Goal: Information Seeking & Learning: Check status

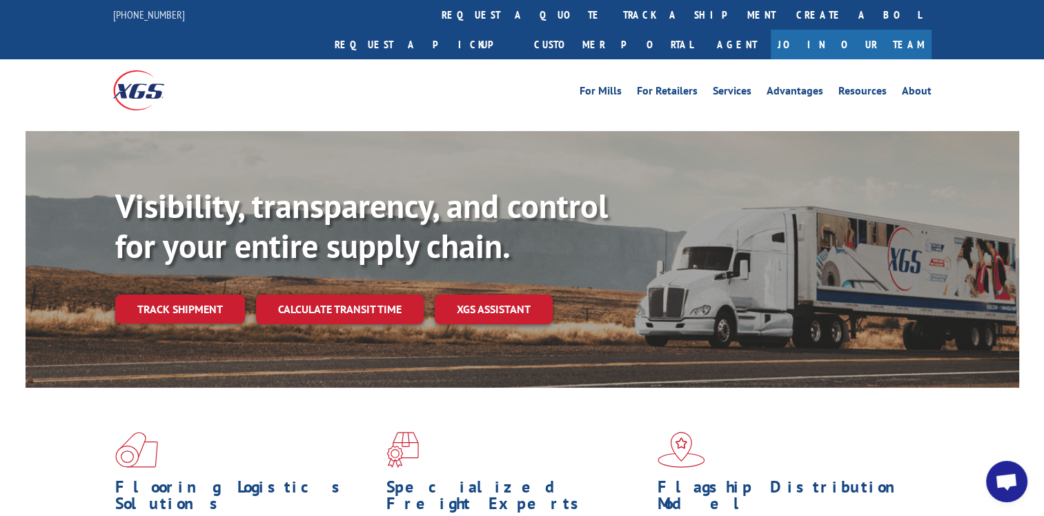
drag, startPoint x: 204, startPoint y: 277, endPoint x: 207, endPoint y: 310, distance: 32.6
click at [204, 295] on link "Track shipment" at bounding box center [180, 309] width 130 height 29
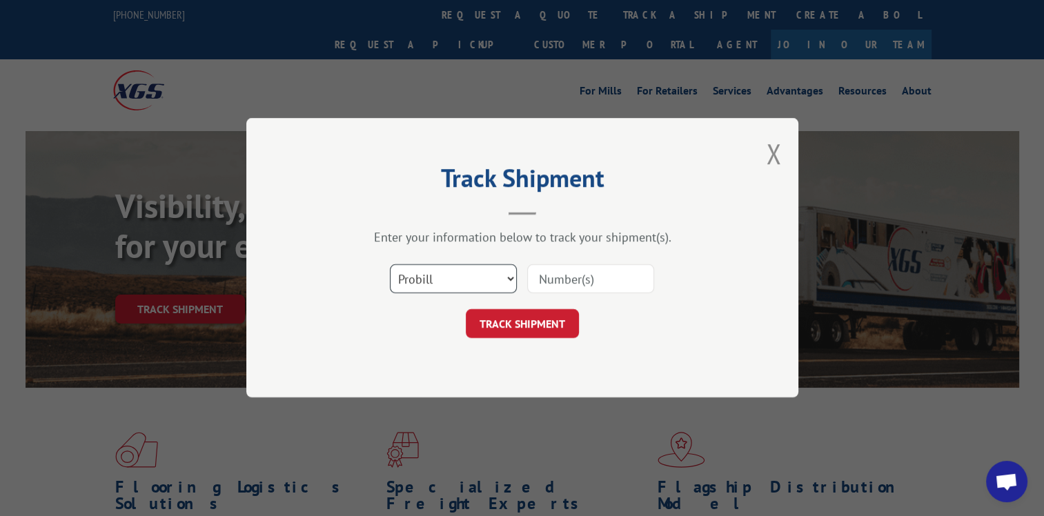
click at [507, 282] on select "Select category... Probill BOL PO" at bounding box center [453, 279] width 127 height 29
select select "bol"
click at [390, 265] on select "Select category... Probill BOL PO" at bounding box center [453, 279] width 127 height 29
click at [559, 280] on input at bounding box center [590, 279] width 127 height 29
type input "397002"
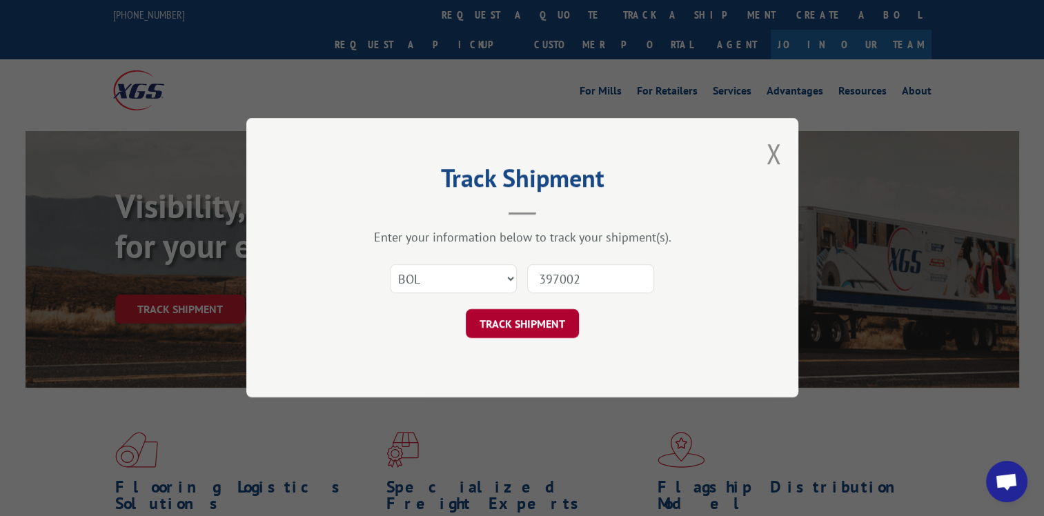
click at [558, 324] on button "TRACK SHIPMENT" at bounding box center [522, 324] width 113 height 29
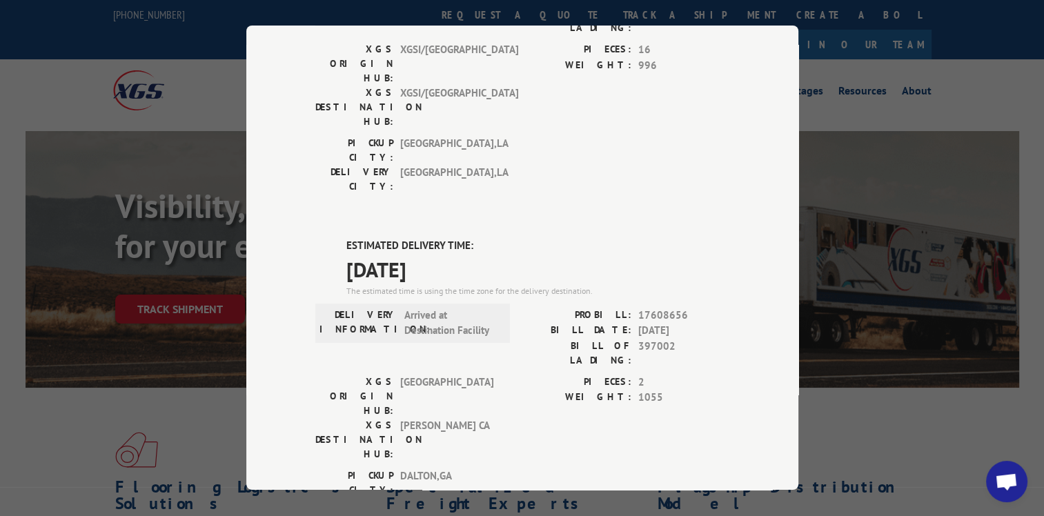
scroll to position [483, 0]
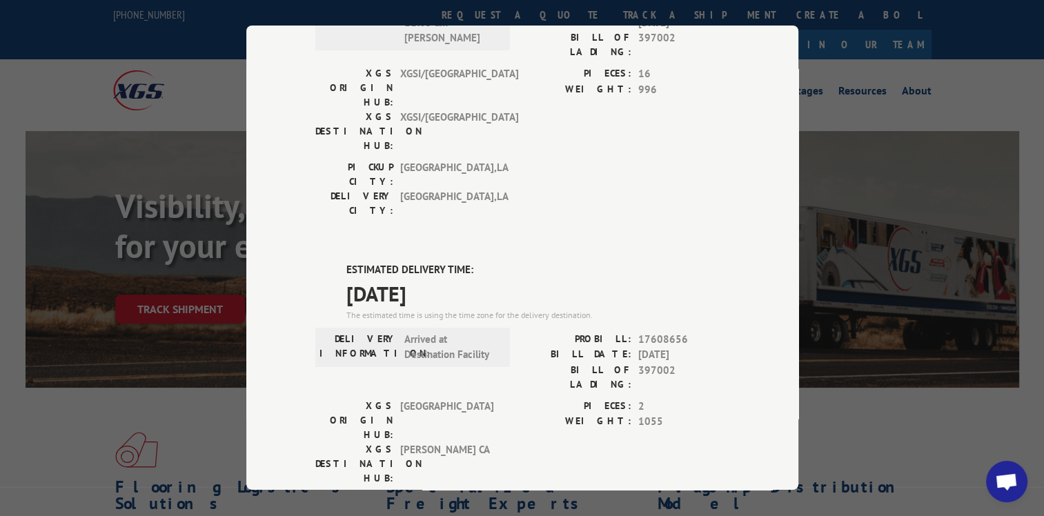
click at [208, 74] on div "Track Shipment DELIVERED DELIVERY INFORMATION: PROBILL: 9352807 BILL DATE: [DAT…" at bounding box center [522, 258] width 1044 height 516
click at [572, 399] on label "PIECES:" at bounding box center [576, 407] width 109 height 16
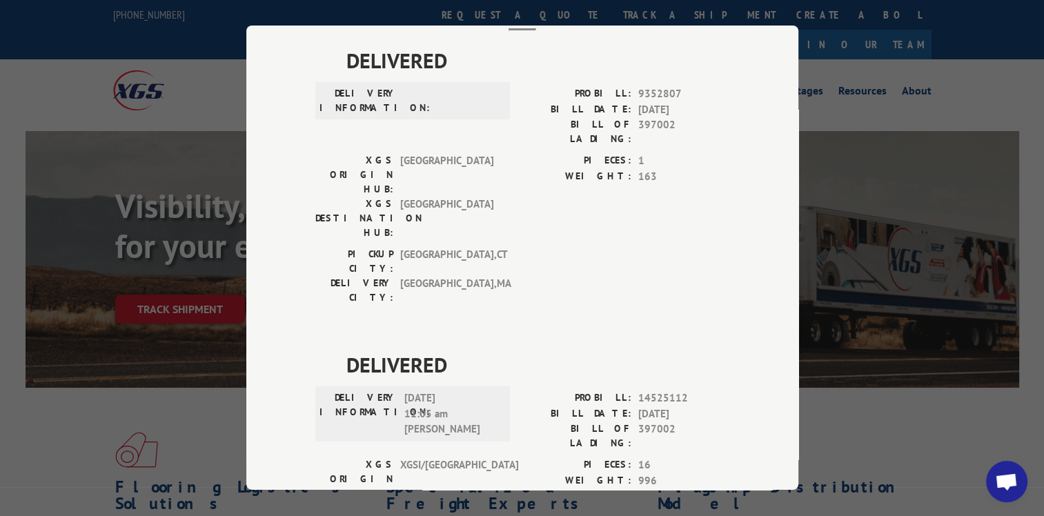
scroll to position [0, 0]
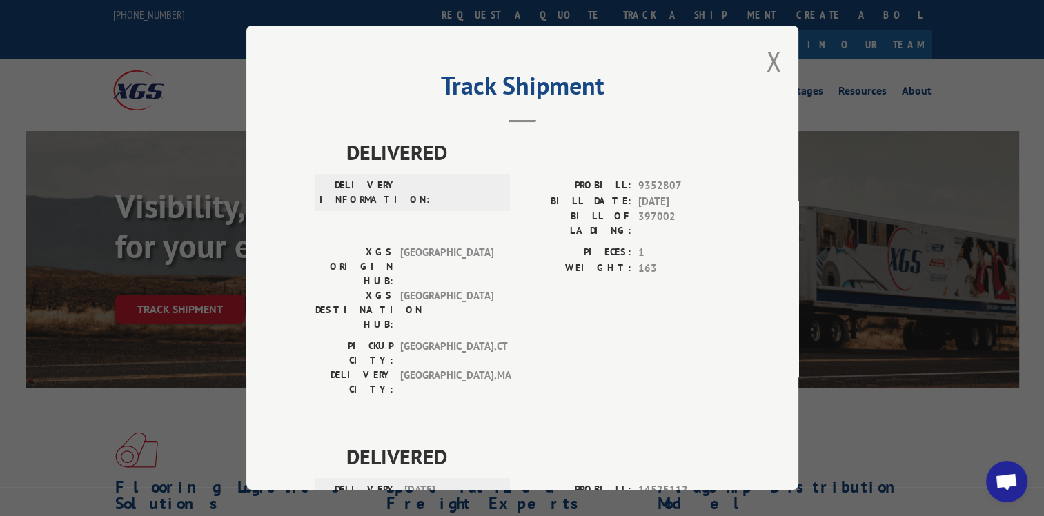
click at [766, 62] on button "Close modal" at bounding box center [773, 61] width 15 height 37
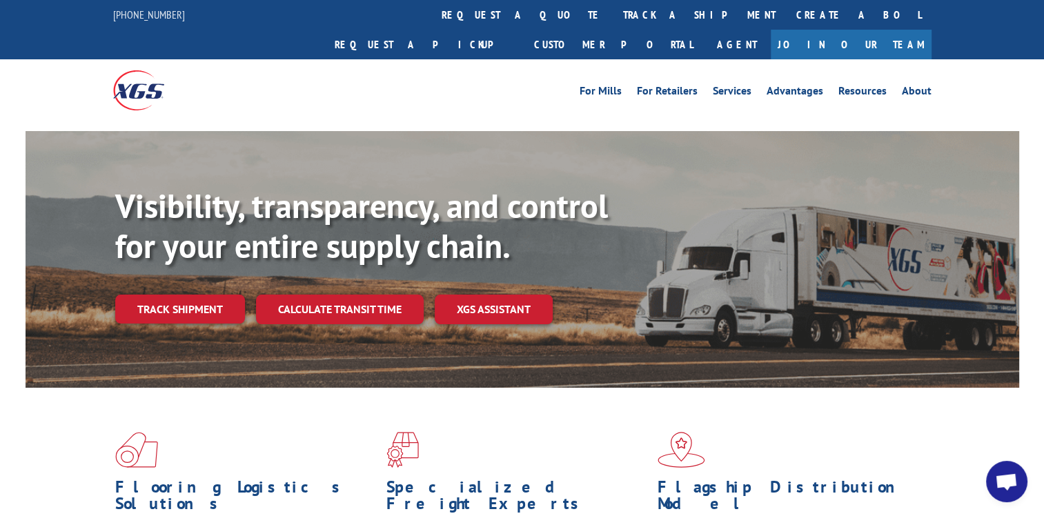
click at [208, 295] on link "Track shipment" at bounding box center [180, 309] width 130 height 29
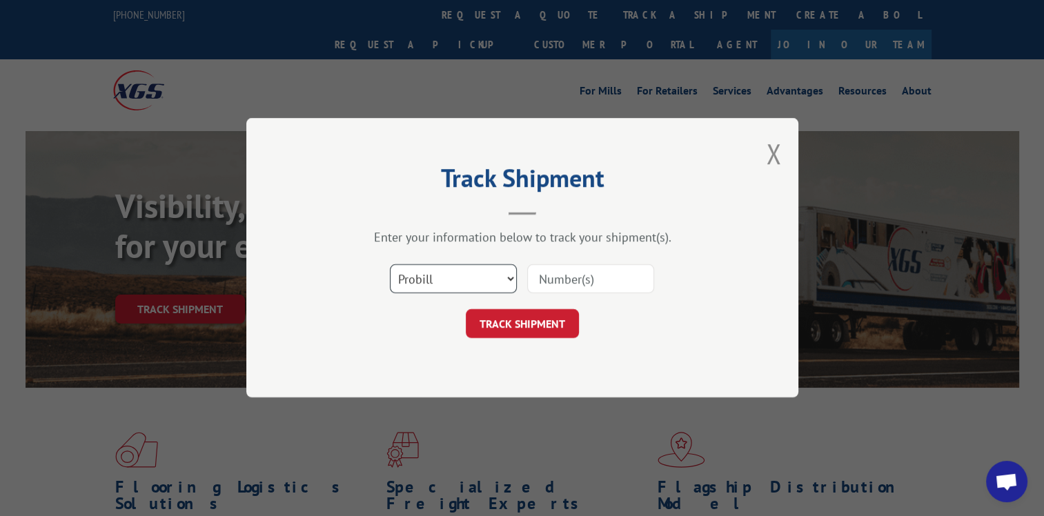
drag, startPoint x: 502, startPoint y: 277, endPoint x: 500, endPoint y: 290, distance: 12.5
click at [502, 277] on select "Select category... Probill BOL PO" at bounding box center [453, 279] width 127 height 29
select select "bol"
click at [390, 265] on select "Select category... Probill BOL PO" at bounding box center [453, 279] width 127 height 29
click at [571, 277] on input at bounding box center [590, 279] width 127 height 29
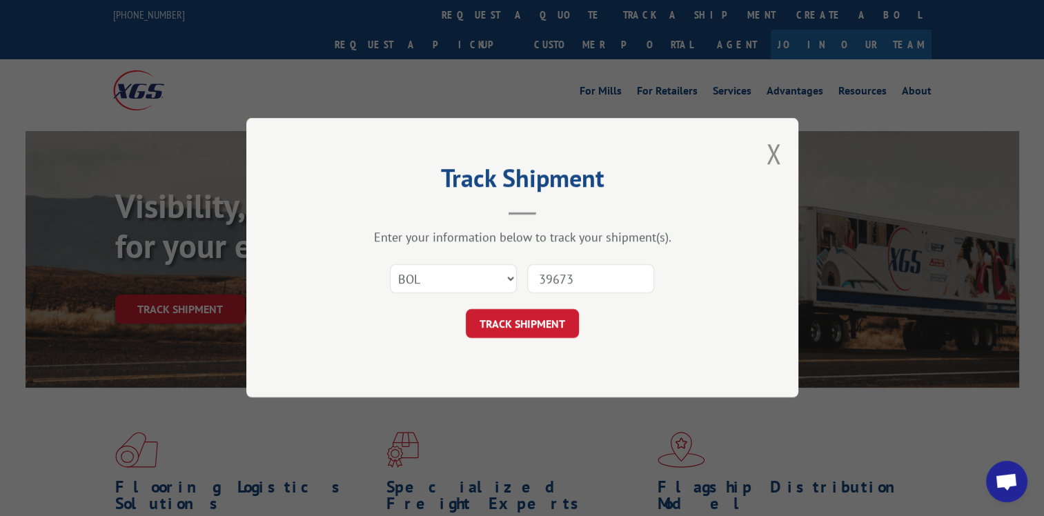
type input "396731"
click button "TRACK SHIPMENT" at bounding box center [522, 324] width 113 height 29
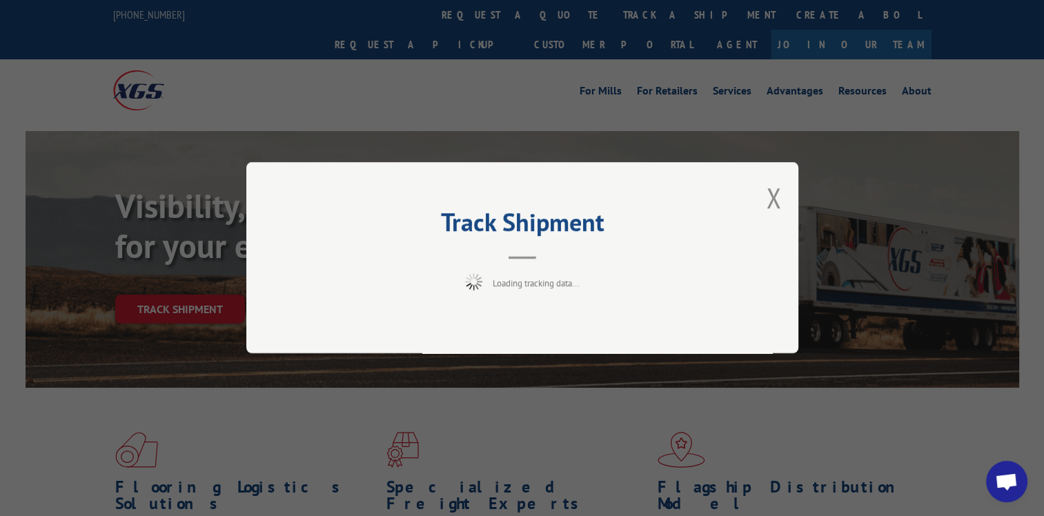
drag, startPoint x: 573, startPoint y: 277, endPoint x: 531, endPoint y: 139, distance: 144.5
click at [531, 139] on div "Track Shipment Loading tracking data..." at bounding box center [522, 258] width 1044 height 516
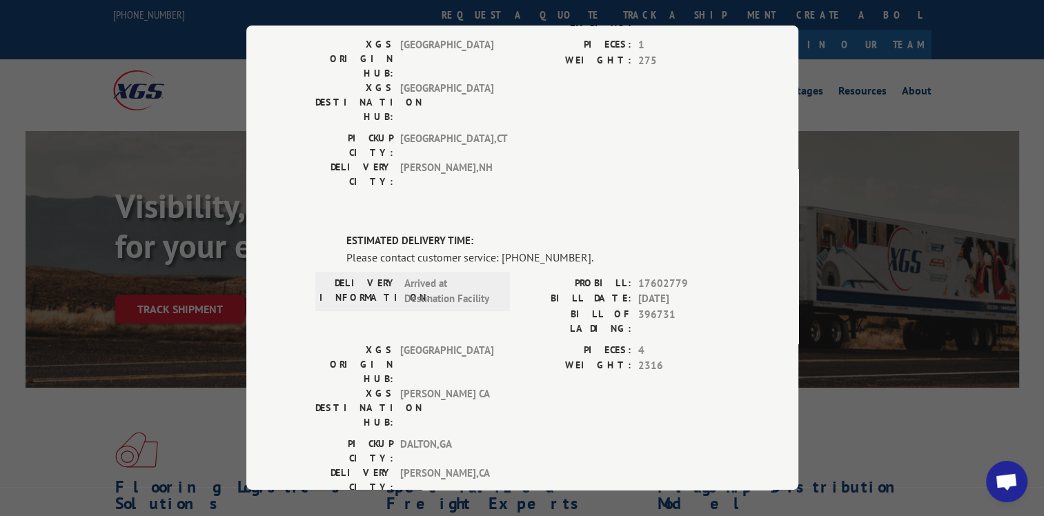
scroll to position [138, 0]
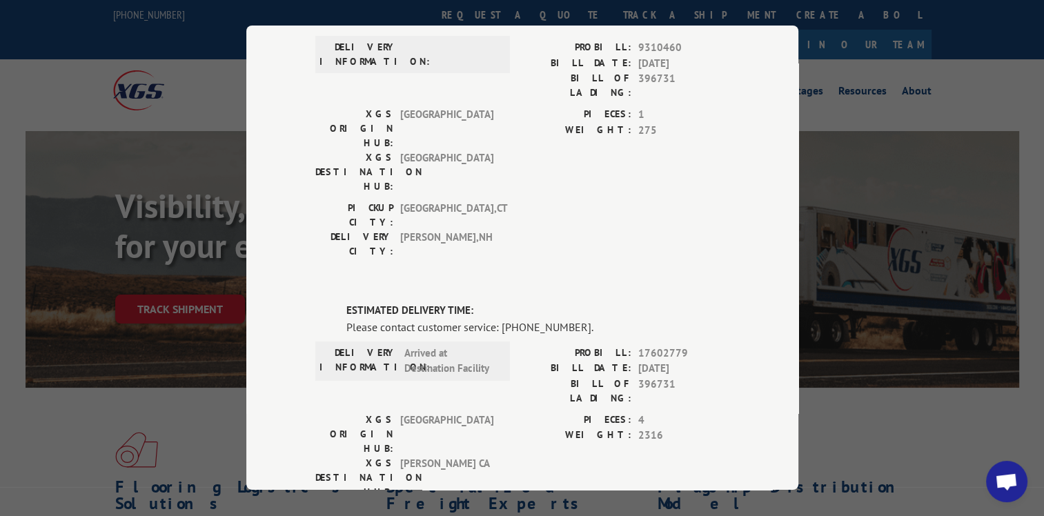
click at [850, 89] on div "Track Shipment DELIVERED DELIVERY INFORMATION: PROBILL: 9310460 BILL DATE: [DAT…" at bounding box center [522, 258] width 1044 height 516
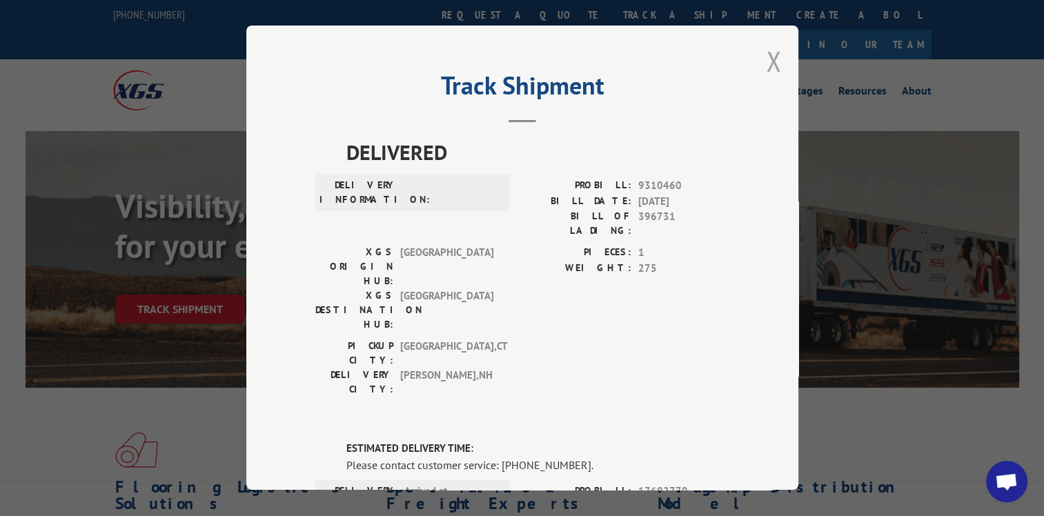
click at [768, 62] on button "Close modal" at bounding box center [773, 61] width 15 height 37
